Goal: Find contact information: Find contact information

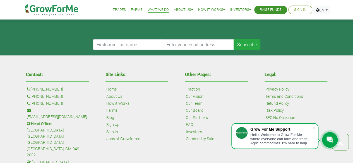
scroll to position [989, 0]
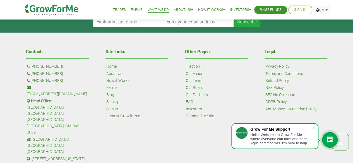
click at [350, 148] on div "Contact: : [PHONE_NUMBER] : [PHONE_NUMBER] : [PHONE_NUMBER] : [EMAIL_ADDRESS][D…" at bounding box center [176, 128] width 353 height 190
click at [149, 9] on link "What We Do" at bounding box center [158, 10] width 21 height 6
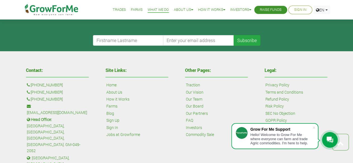
scroll to position [930, 0]
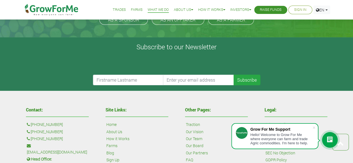
click at [155, 10] on link "What We Do" at bounding box center [158, 10] width 21 height 6
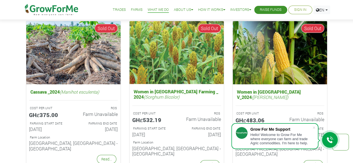
scroll to position [613, 0]
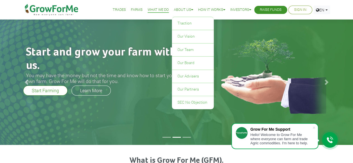
click at [181, 11] on link "About Us" at bounding box center [183, 10] width 19 height 6
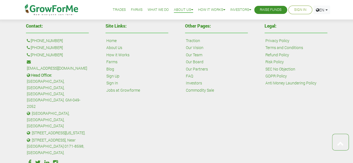
scroll to position [235, 0]
drag, startPoint x: 74, startPoint y: 60, endPoint x: 34, endPoint y: 61, distance: 40.5
click at [34, 61] on p ": [EMAIL_ADDRESS][DOMAIN_NAME]" at bounding box center [57, 65] width 61 height 13
copy link "[EMAIL_ADDRESS][DOMAIN_NAME]"
click at [79, 61] on p ": sales@growforme.com" at bounding box center [57, 65] width 61 height 13
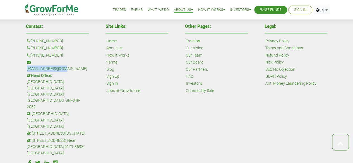
drag, startPoint x: 75, startPoint y: 61, endPoint x: 34, endPoint y: 61, distance: 40.8
click at [34, 61] on p ": sales@growforme.com" at bounding box center [57, 65] width 61 height 13
copy link "[EMAIL_ADDRESS][DOMAIN_NAME]"
